Goal: Task Accomplishment & Management: Complete application form

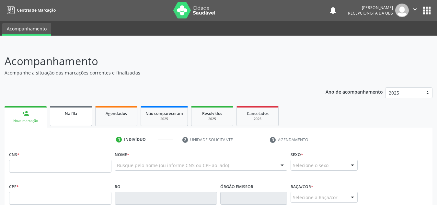
click at [74, 116] on div "Na fila" at bounding box center [71, 113] width 32 height 7
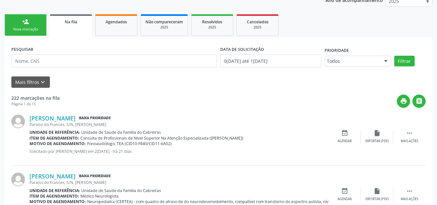
scroll to position [92, 0]
click at [45, 79] on icon "keyboard_arrow_down" at bounding box center [42, 81] width 7 height 7
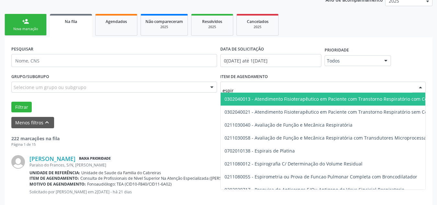
type input "espiro"
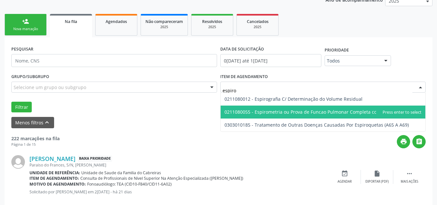
click at [259, 110] on span "0211080055 - Espirometria ou Prova de Funcao Pulmonar Completa com Broncodilata…" at bounding box center [320, 112] width 193 height 6
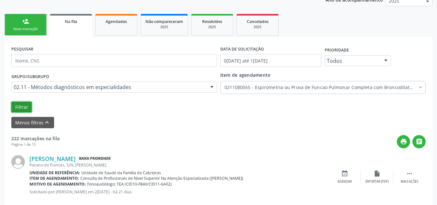
click at [31, 104] on button "Filtrar" at bounding box center [21, 107] width 20 height 11
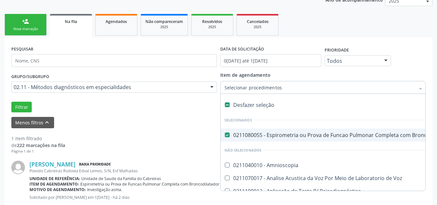
click at [231, 134] on div "0211080055 - Espirometria ou Prova de Funcao Pulmonar Completa com Broncodilata…" at bounding box center [371, 134] width 294 height 5
checkbox Broncodilatador "false"
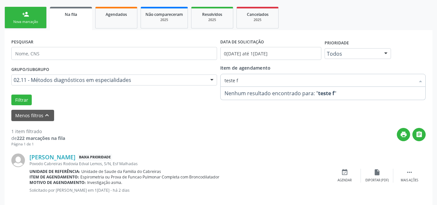
scroll to position [0, 0]
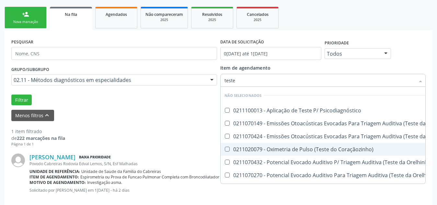
type input "teste"
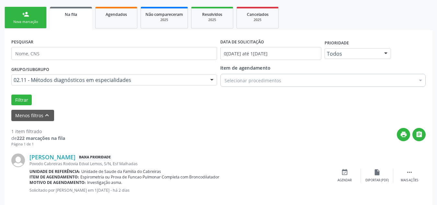
click at [26, 26] on link "person_add Nova marcação" at bounding box center [26, 18] width 42 height 22
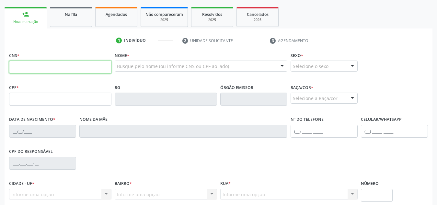
click at [60, 69] on input "text" at bounding box center [60, 67] width 102 height 13
type input "706 7015 8838 3110"
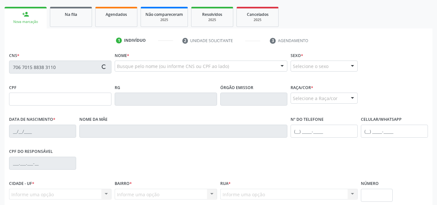
type input "723.981.834-91"
type input "0[DATE]"
type input "[PERSON_NAME]"
type input "[PHONE_NUMBER]"
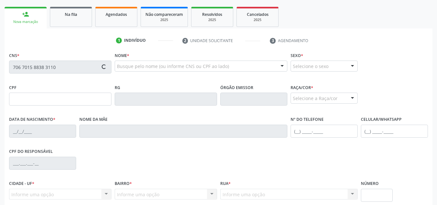
type input "S/N"
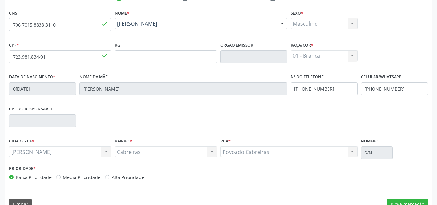
scroll to position [155, 0]
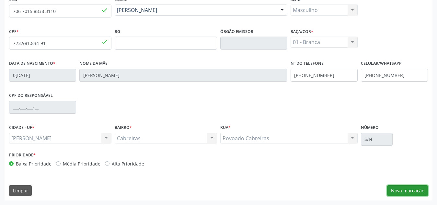
click at [398, 190] on button "Nova marcação" at bounding box center [407, 190] width 41 height 11
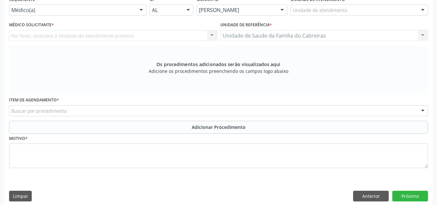
click at [354, 9] on div "Unidade de atendimento" at bounding box center [358, 10] width 137 height 11
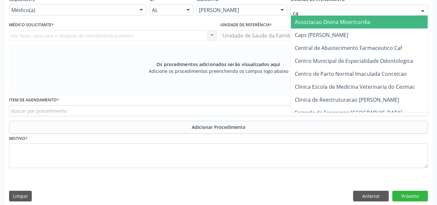
type input "cab"
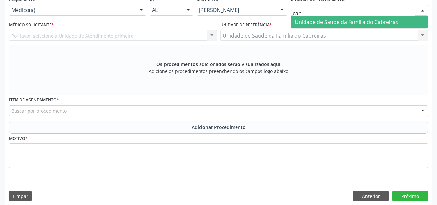
click at [353, 18] on span "Unidade de Saude da Familia do Cabreiras" at bounding box center [359, 22] width 137 height 13
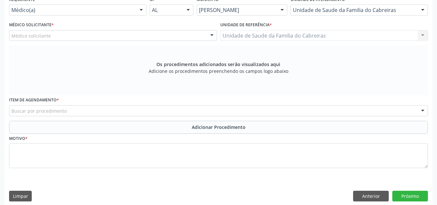
click at [151, 32] on div "Médico solicitante" at bounding box center [113, 35] width 208 height 11
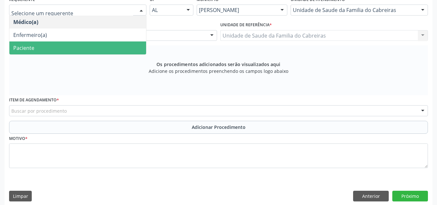
click at [76, 48] on span "Paciente" at bounding box center [77, 47] width 137 height 13
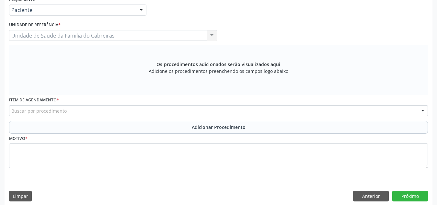
click at [73, 107] on div "Buscar por procedimento" at bounding box center [218, 110] width 418 height 11
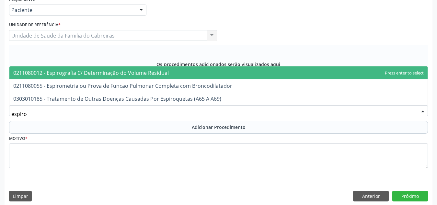
type input "espirom"
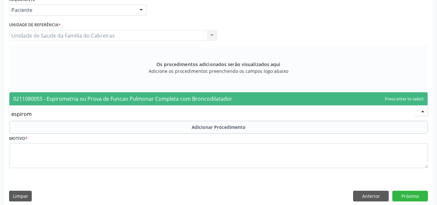
click at [88, 97] on span "0211080055 - Espirometria ou Prova de Funcao Pulmonar Completa com Broncodilata…" at bounding box center [122, 98] width 219 height 7
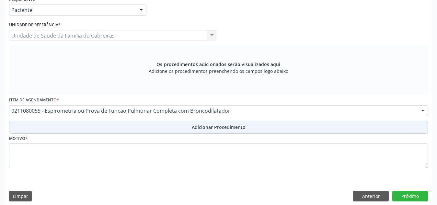
click at [115, 127] on button "Adicionar Procedimento" at bounding box center [218, 127] width 418 height 13
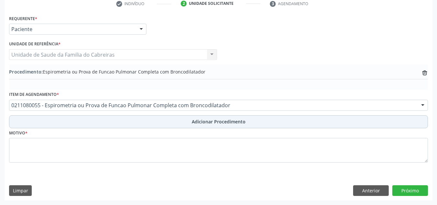
scroll to position [136, 0]
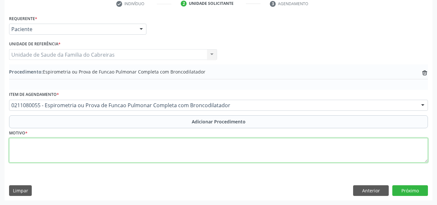
click at [116, 157] on textarea at bounding box center [218, 150] width 418 height 25
type textarea "Asma"
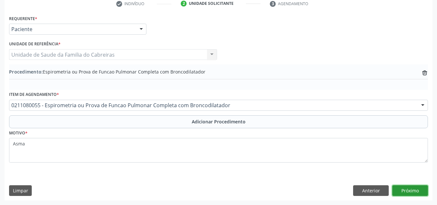
click at [411, 190] on button "Próximo" at bounding box center [410, 190] width 36 height 11
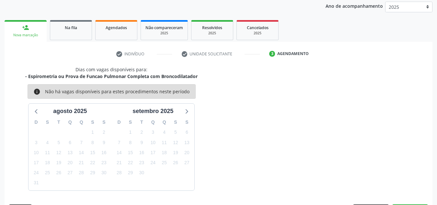
scroll to position [105, 0]
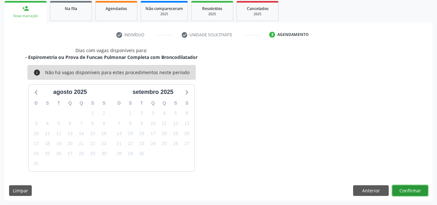
click at [411, 190] on button "Confirmar" at bounding box center [410, 190] width 36 height 11
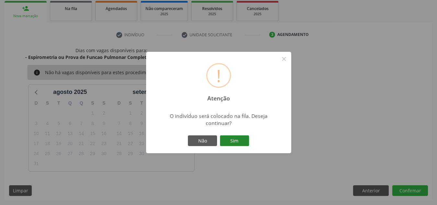
click at [244, 137] on button "Sim" at bounding box center [234, 140] width 29 height 11
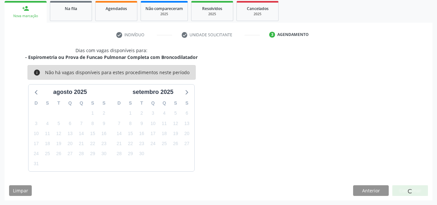
scroll to position [20, 0]
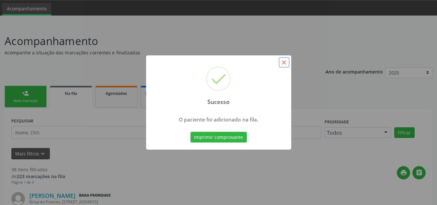
click at [283, 63] on button "×" at bounding box center [283, 62] width 11 height 11
